Goal: Transaction & Acquisition: Purchase product/service

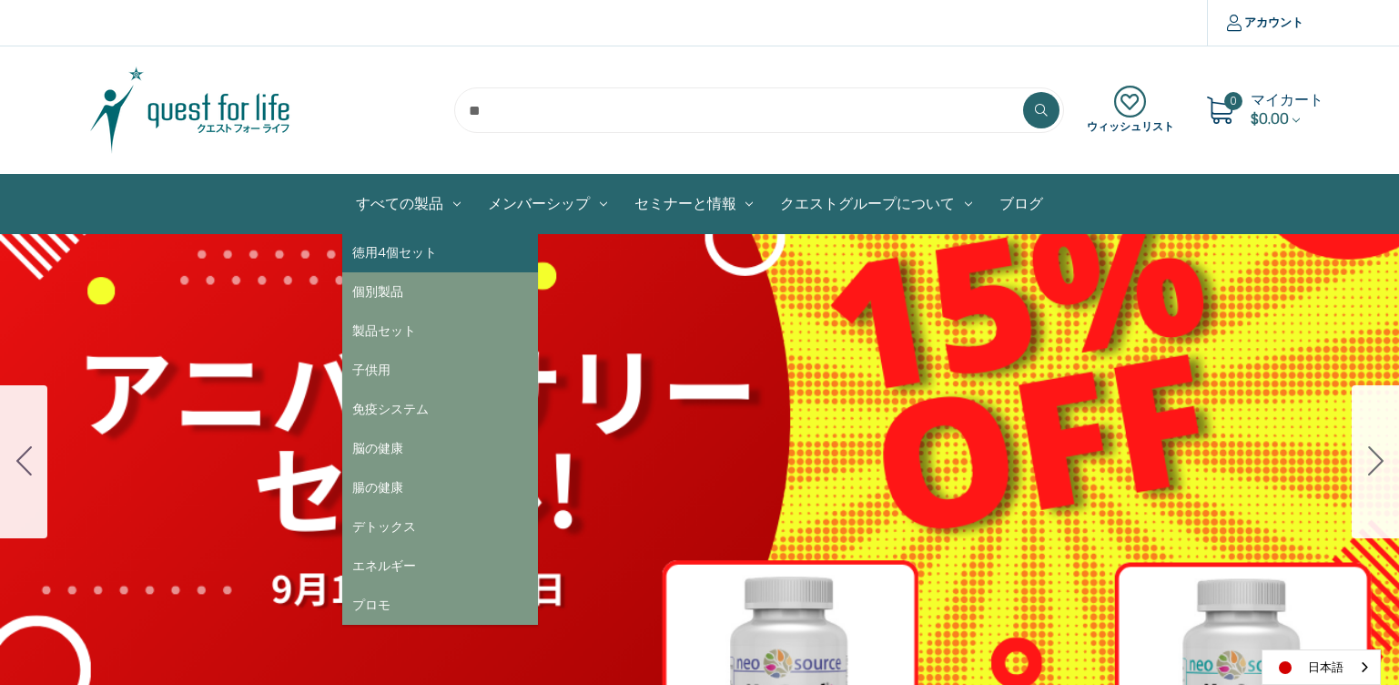
click at [436, 259] on link "徳用4個セット" at bounding box center [440, 252] width 196 height 39
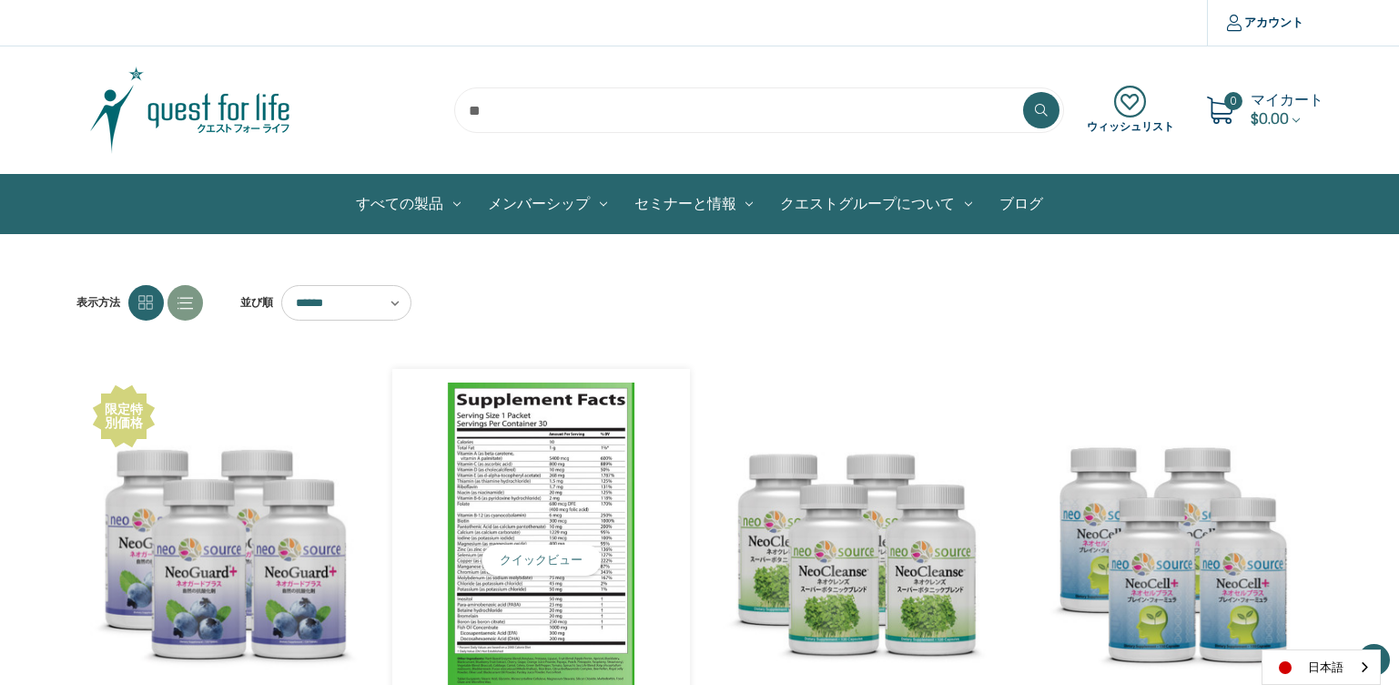
scroll to position [273, 0]
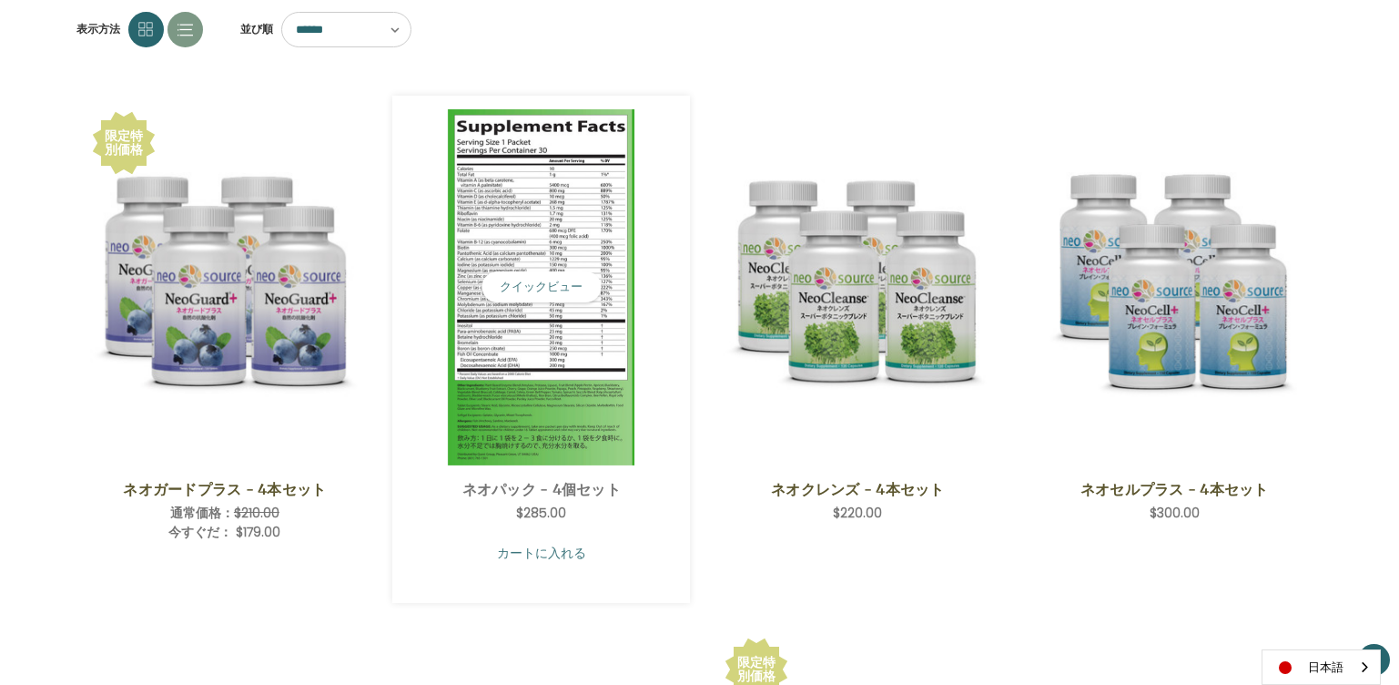
click at [552, 552] on link "カートに入れる" at bounding box center [541, 552] width 270 height 35
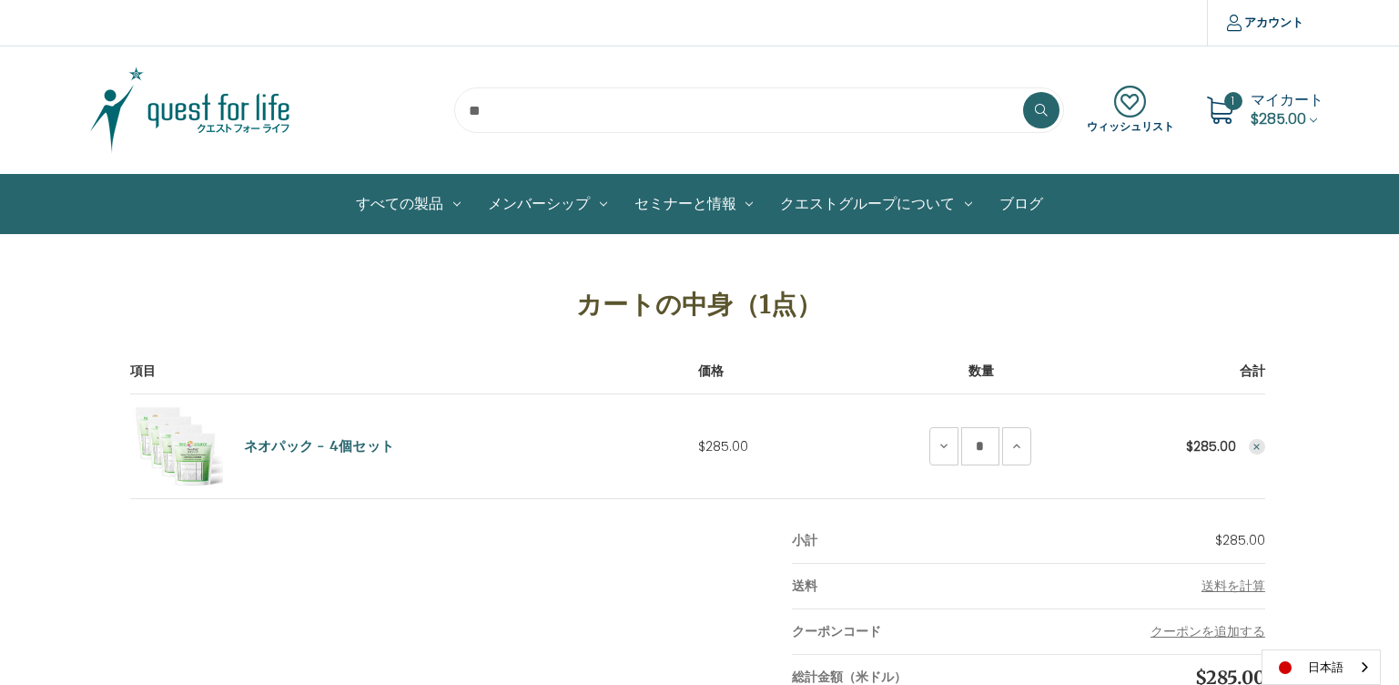
scroll to position [455, 0]
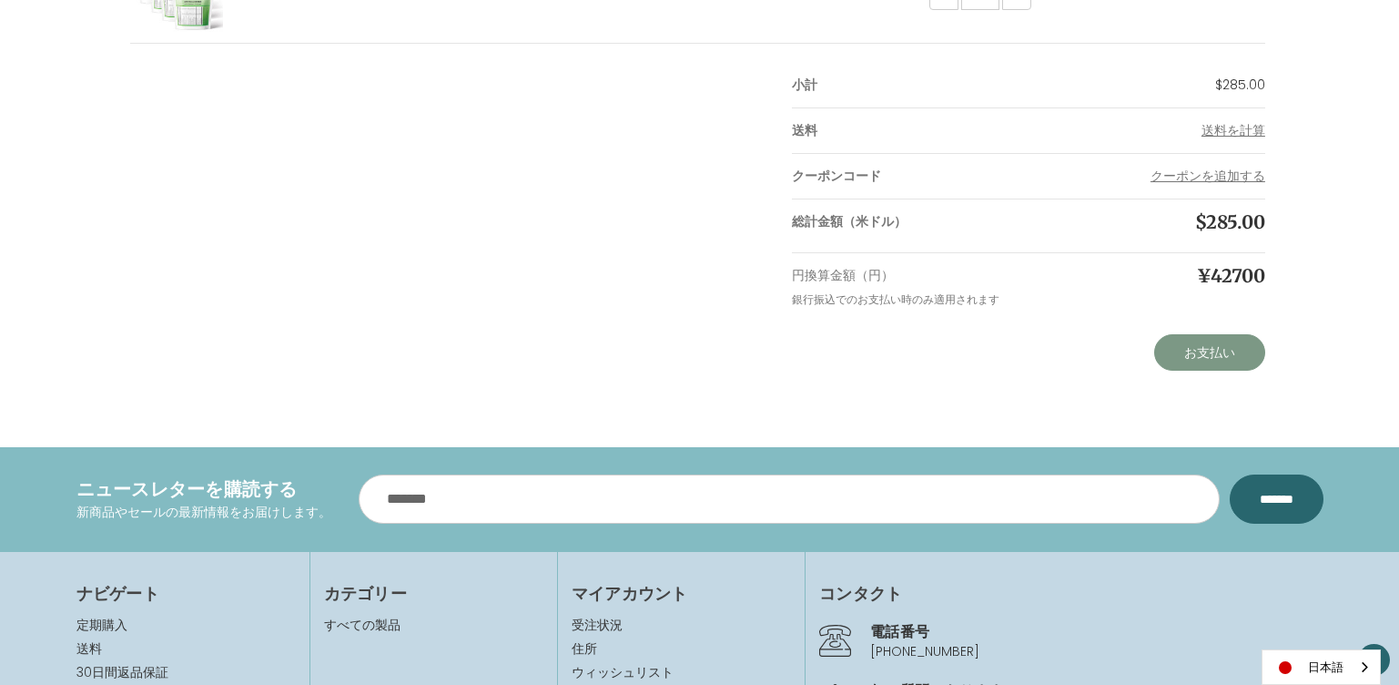
click at [1191, 353] on link "お支払い" at bounding box center [1209, 352] width 111 height 36
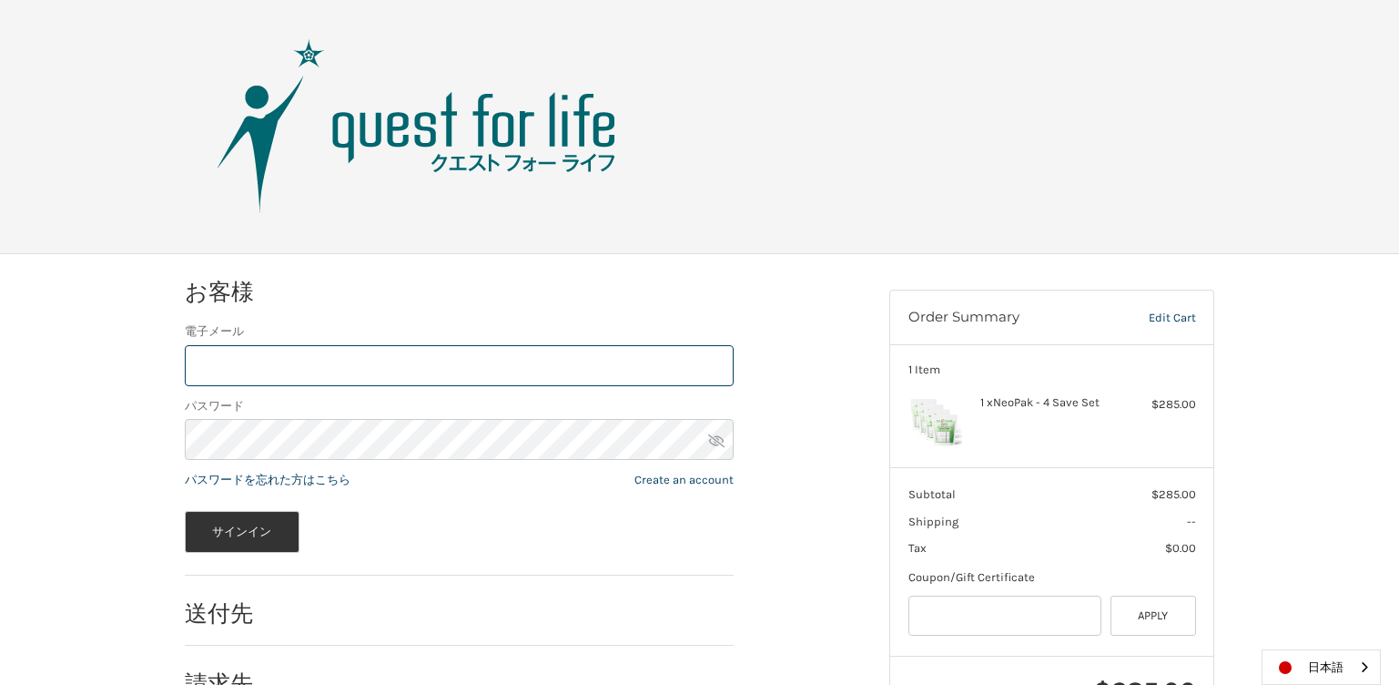
scroll to position [117, 0]
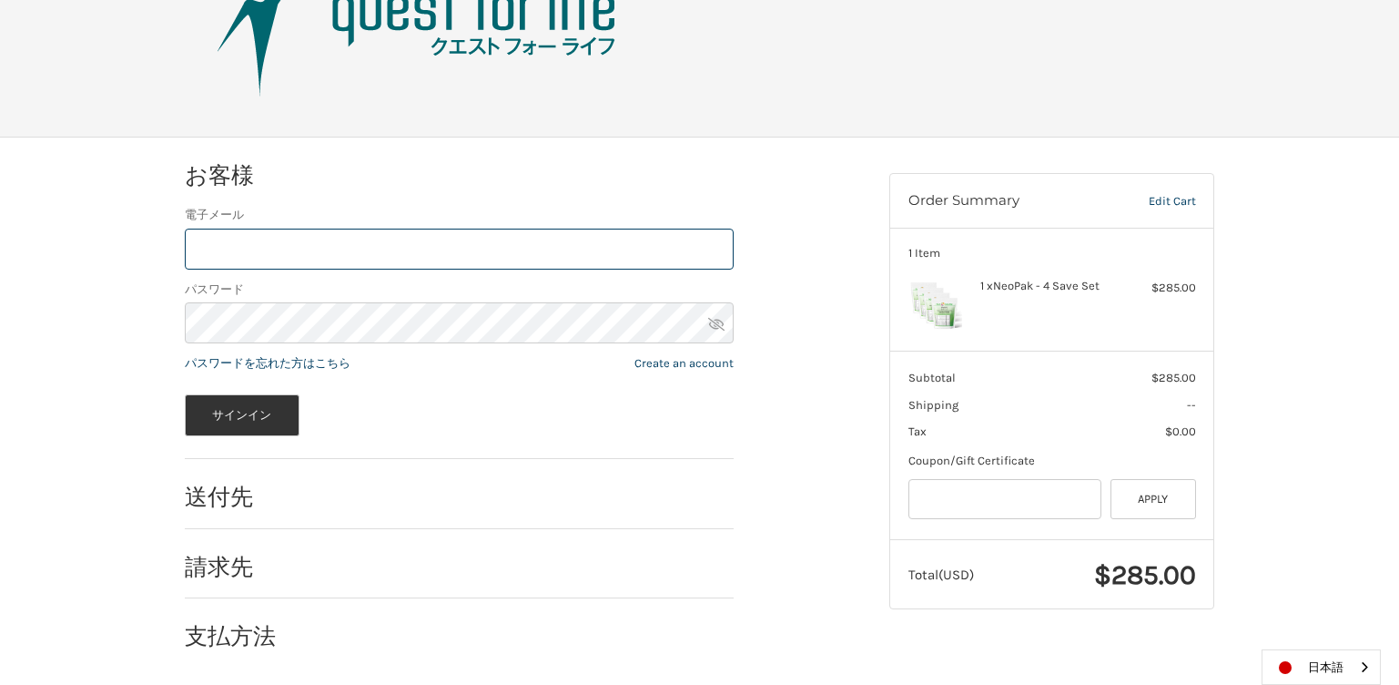
click at [462, 255] on input "電子メール" at bounding box center [459, 249] width 549 height 41
type input "**********"
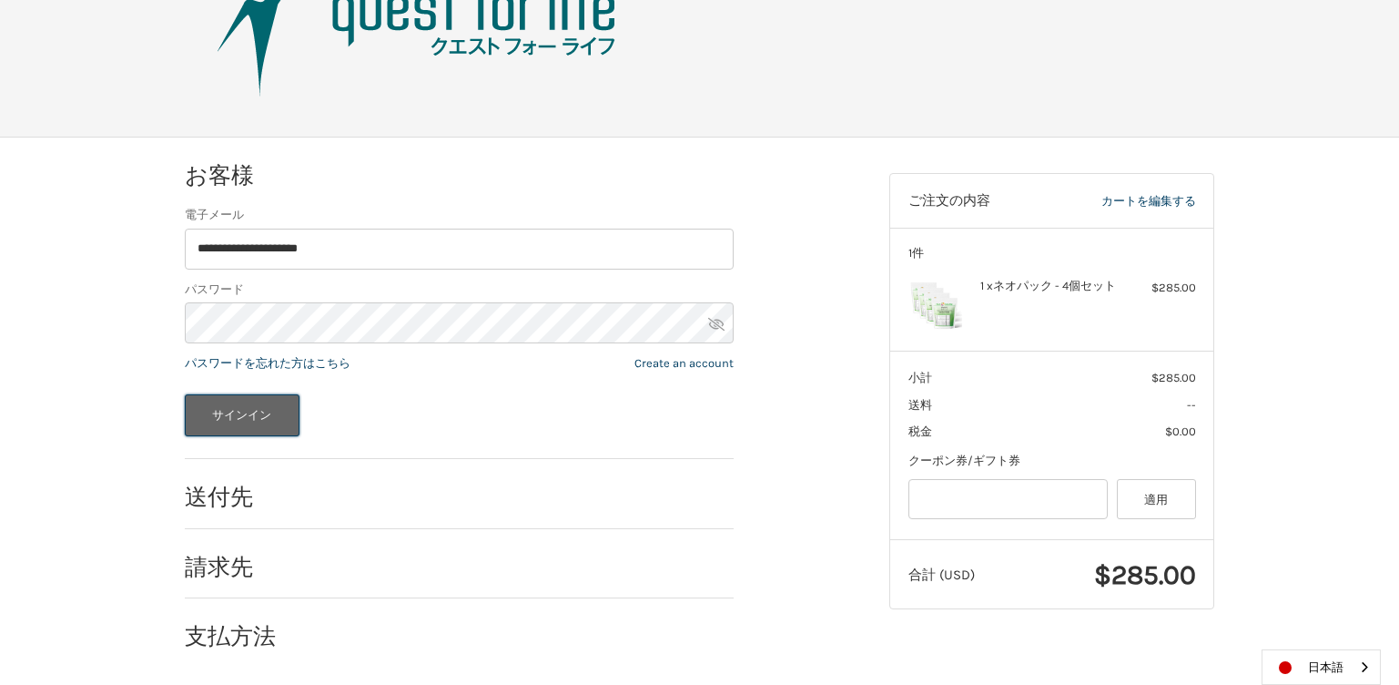
click at [259, 416] on button "サインイン" at bounding box center [242, 415] width 115 height 42
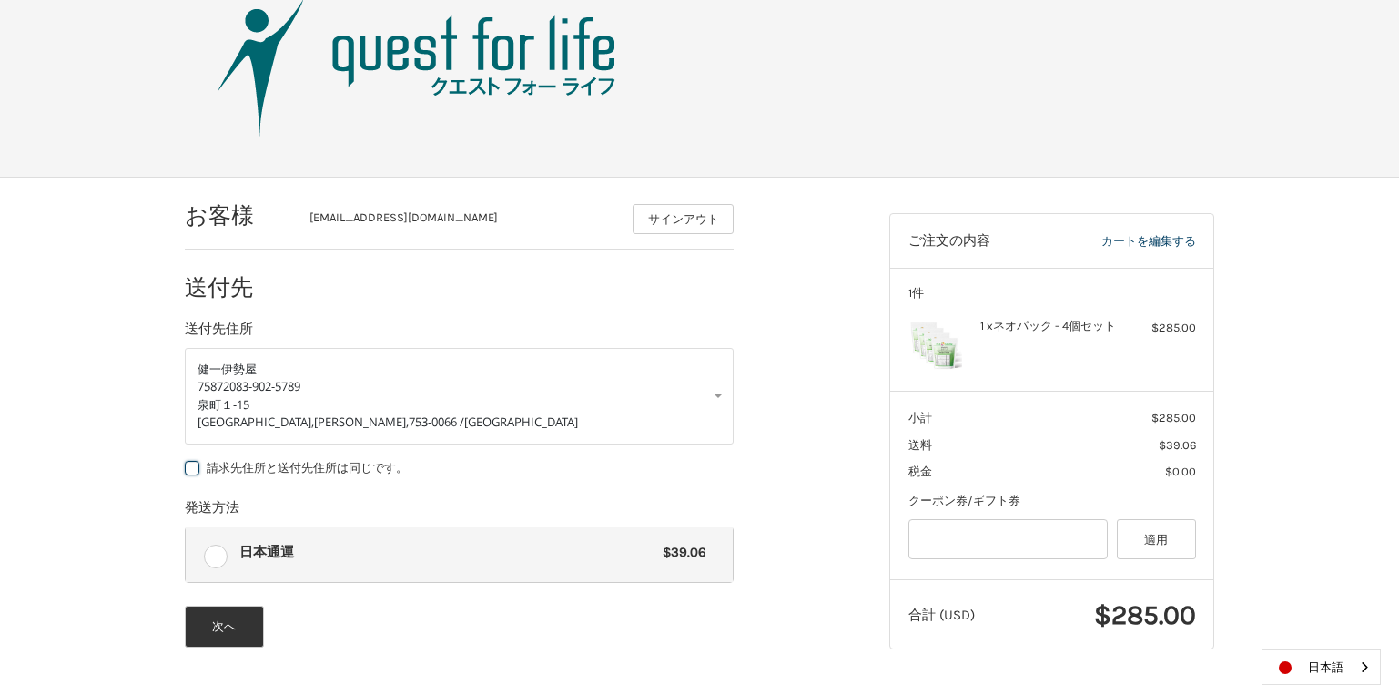
scroll to position [219, 0]
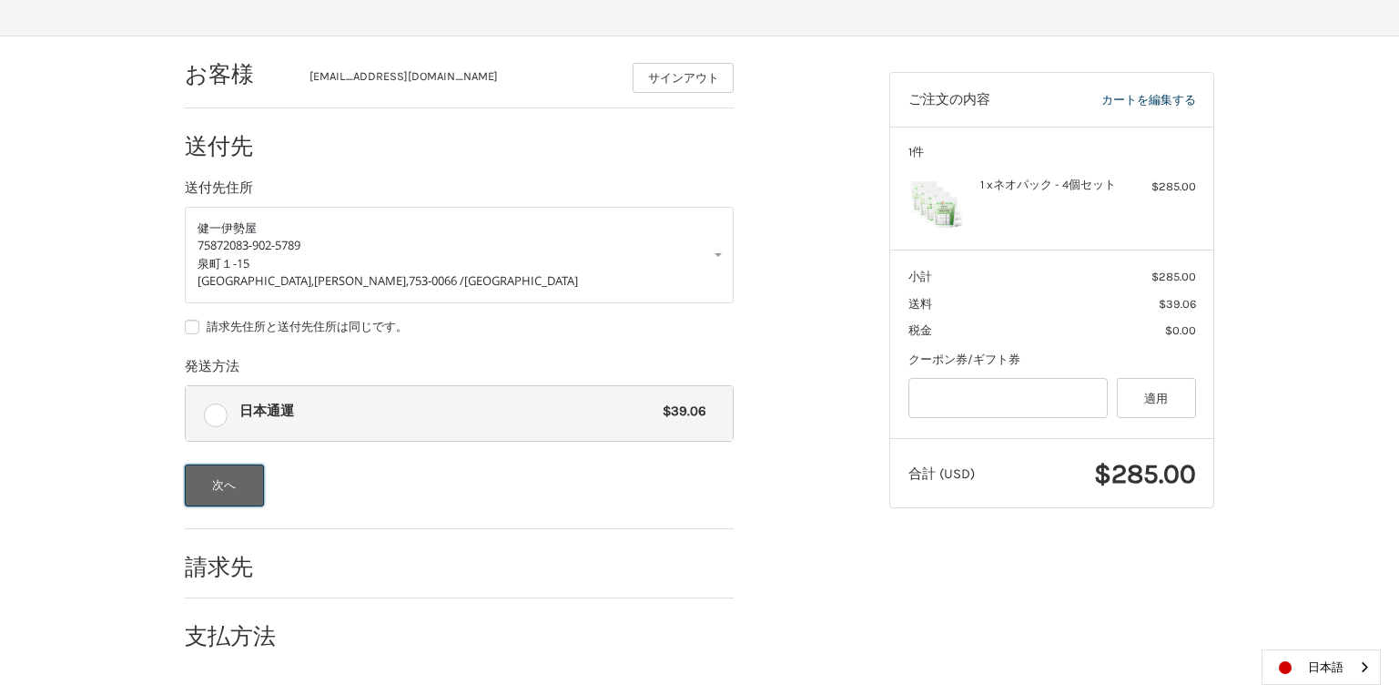
click at [195, 476] on button "次へ" at bounding box center [224, 485] width 79 height 42
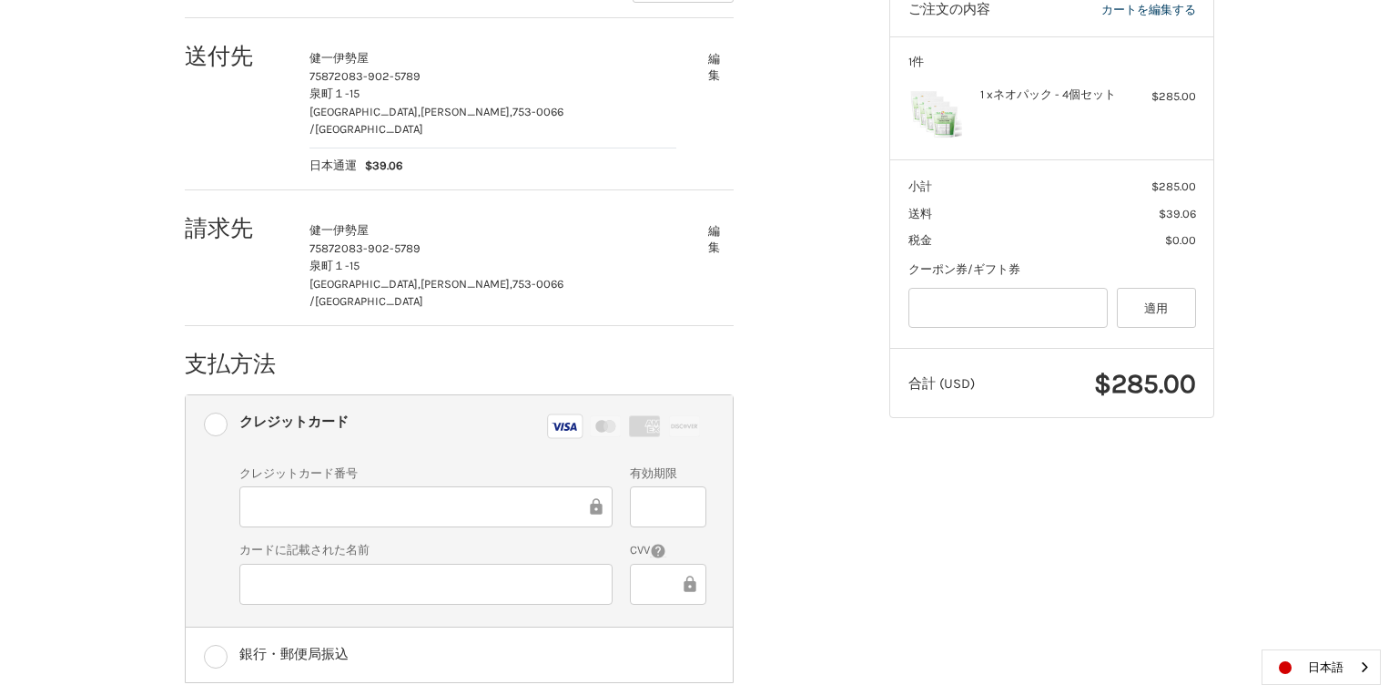
scroll to position [387, 0]
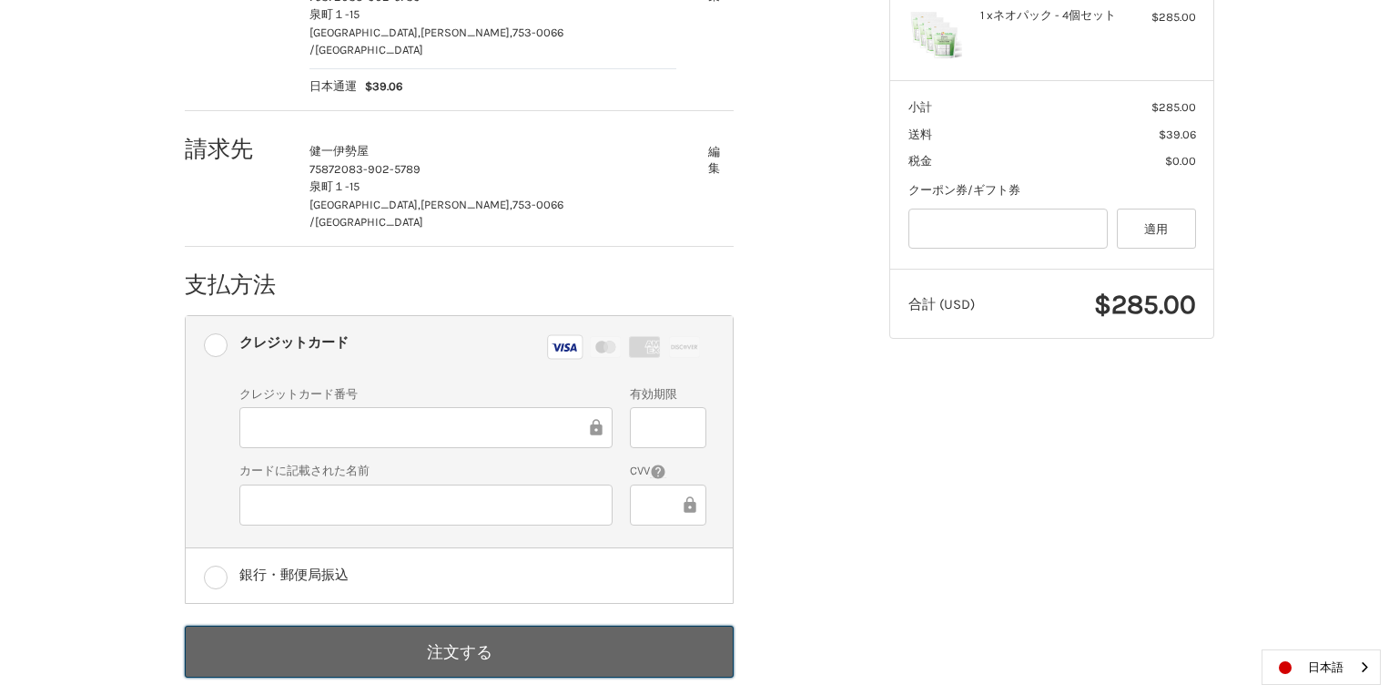
click at [506, 625] on button "注文する" at bounding box center [459, 651] width 549 height 52
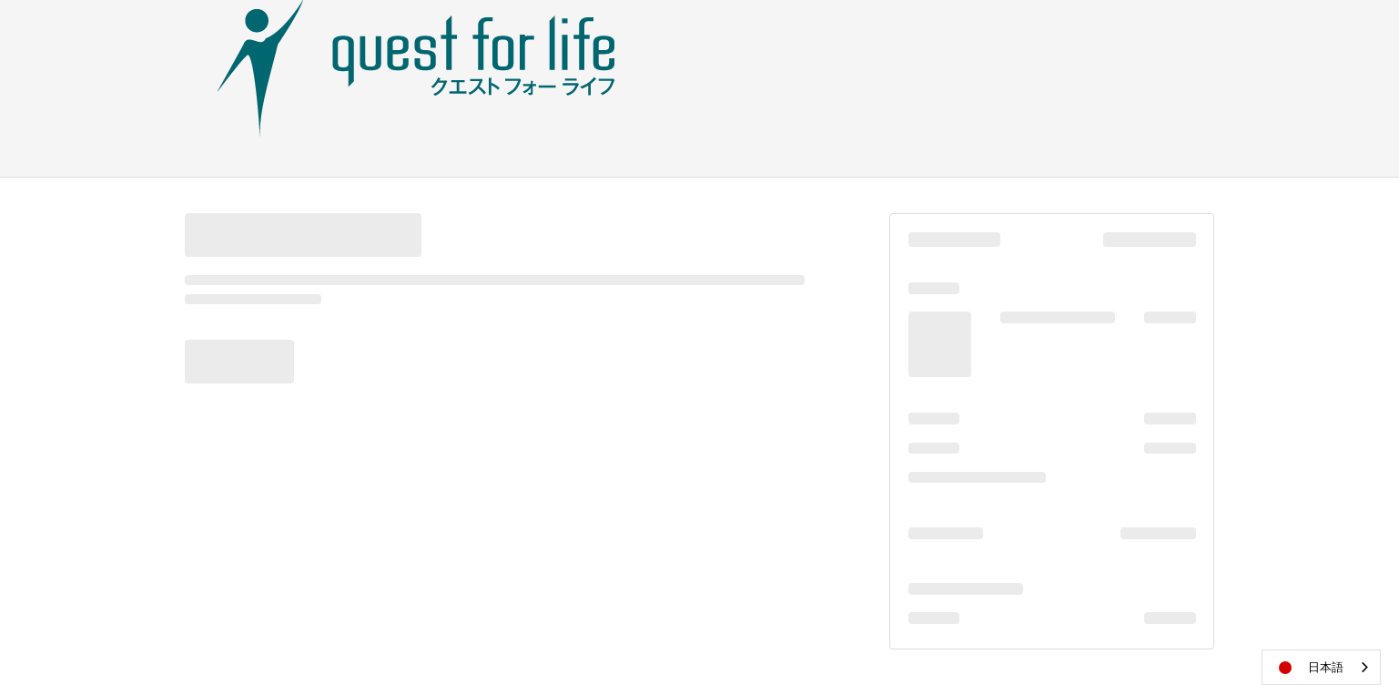
scroll to position [76, 0]
